Goal: Information Seeking & Learning: Learn about a topic

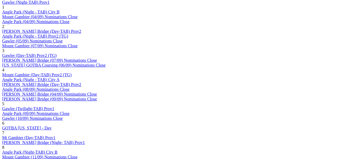
scroll to position [323, 0]
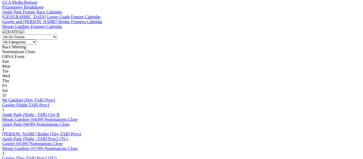
scroll to position [215, 0]
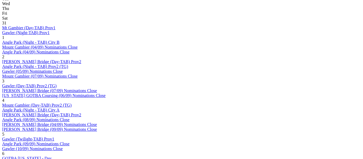
scroll to position [296, 0]
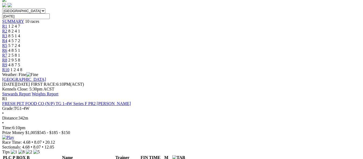
scroll to position [215, 0]
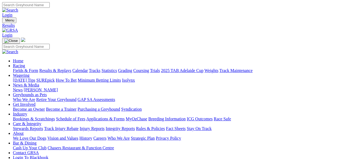
click at [27, 68] on link "Fields & Form" at bounding box center [25, 70] width 25 height 5
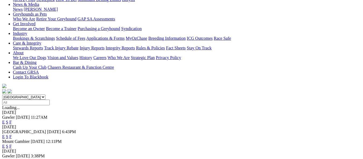
scroll to position [81, 0]
click at [12, 135] on link "F" at bounding box center [10, 137] width 2 height 5
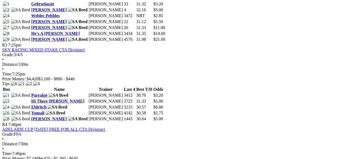
scroll to position [475, 0]
